Goal: Find contact information: Find contact information

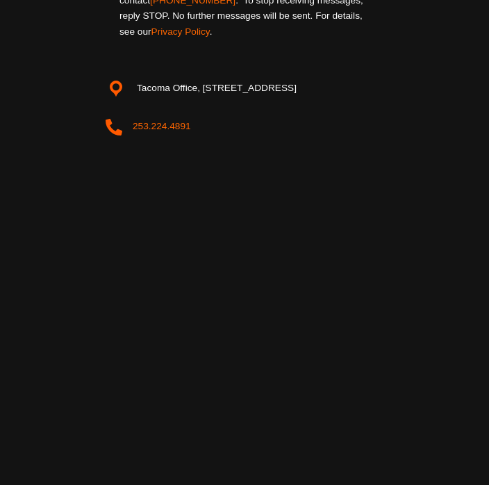
scroll to position [2943, 0]
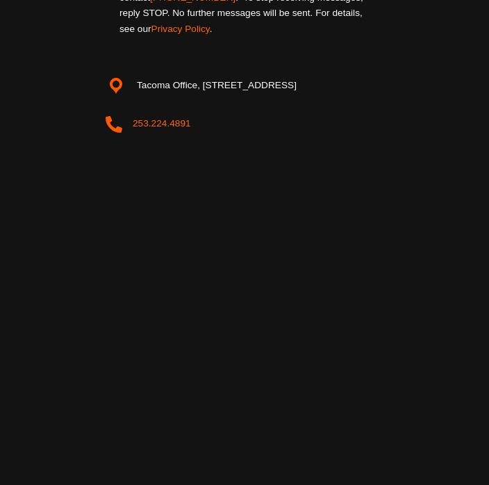
click at [131, 69] on div "Tacoma Office, [STREET_ADDRESS]" at bounding box center [211, 87] width 170 height 37
click at [129, 69] on div "Tacoma Office, [STREET_ADDRESS]" at bounding box center [211, 87] width 170 height 37
click at [121, 76] on icon at bounding box center [116, 86] width 21 height 21
click at [110, 76] on icon at bounding box center [116, 86] width 21 height 21
click at [122, 76] on icon at bounding box center [116, 86] width 21 height 21
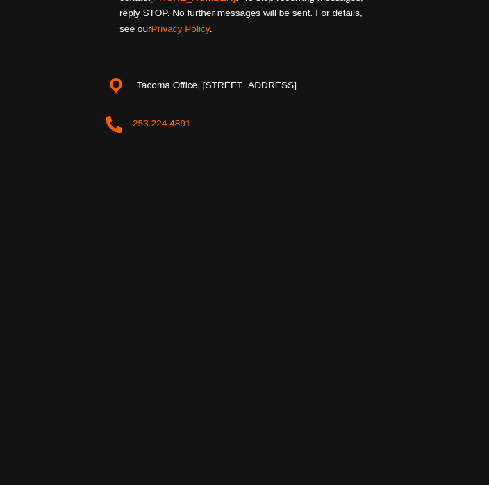
click at [142, 78] on p "Tacoma Office, [STREET_ADDRESS]" at bounding box center [217, 86] width 160 height 16
click at [115, 76] on icon at bounding box center [116, 86] width 21 height 21
click at [117, 69] on span "Tacoma Office, [STREET_ADDRESS]" at bounding box center [116, 87] width 21 height 37
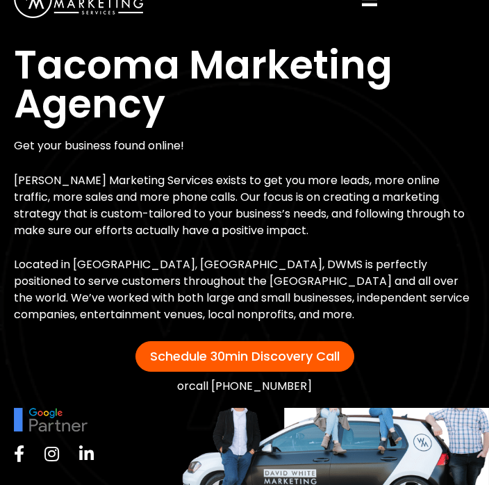
scroll to position [0, 0]
